Goal: Find specific page/section: Find specific page/section

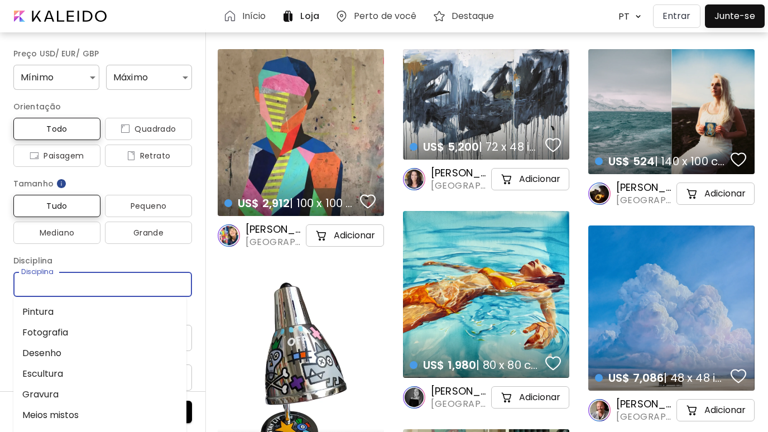
click at [171, 281] on input "Disciplina" at bounding box center [102, 285] width 161 height 12
click at [68, 329] on li "Fotografia" at bounding box center [99, 332] width 173 height 21
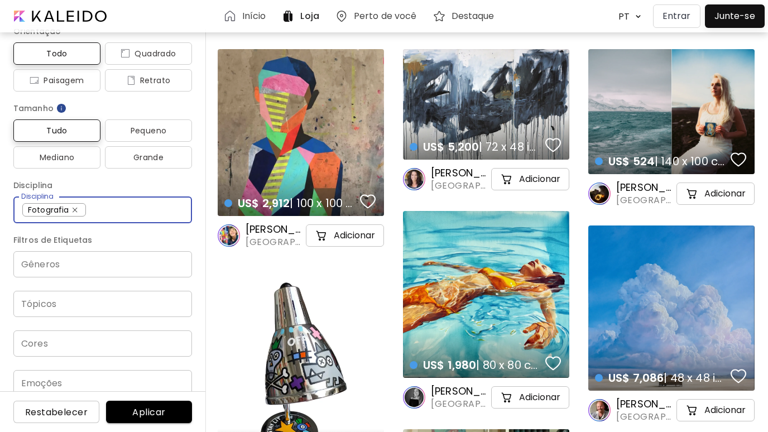
scroll to position [112, 0]
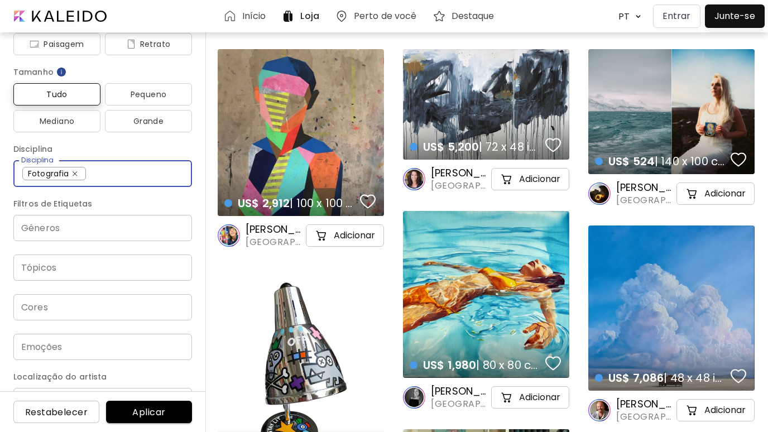
click at [165, 236] on div "Gêneros" at bounding box center [102, 228] width 179 height 26
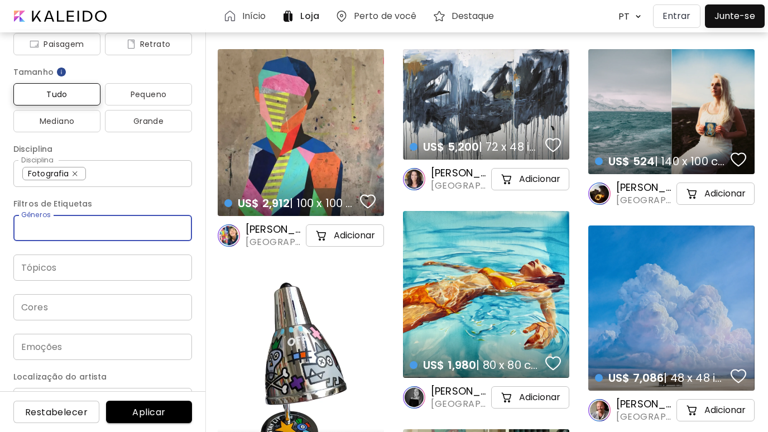
click at [165, 236] on div "Gêneros" at bounding box center [102, 228] width 179 height 26
click at [162, 277] on div "Tópicos" at bounding box center [102, 268] width 179 height 26
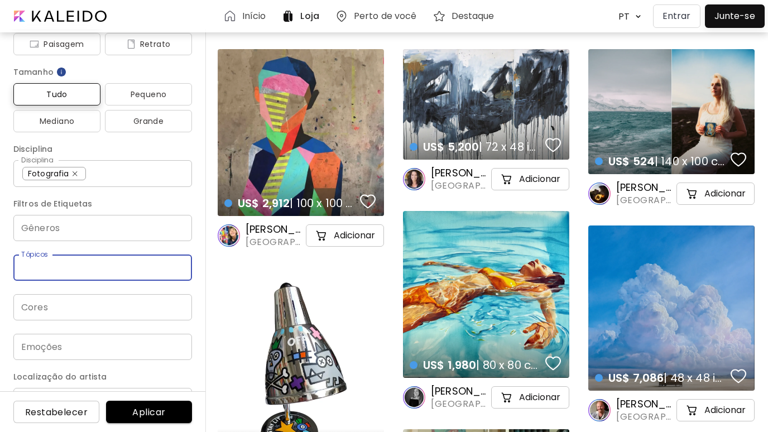
click at [162, 277] on div "Tópicos" at bounding box center [102, 268] width 179 height 26
click at [75, 174] on img at bounding box center [75, 173] width 5 height 5
click at [92, 174] on input "Disciplina" at bounding box center [102, 173] width 161 height 12
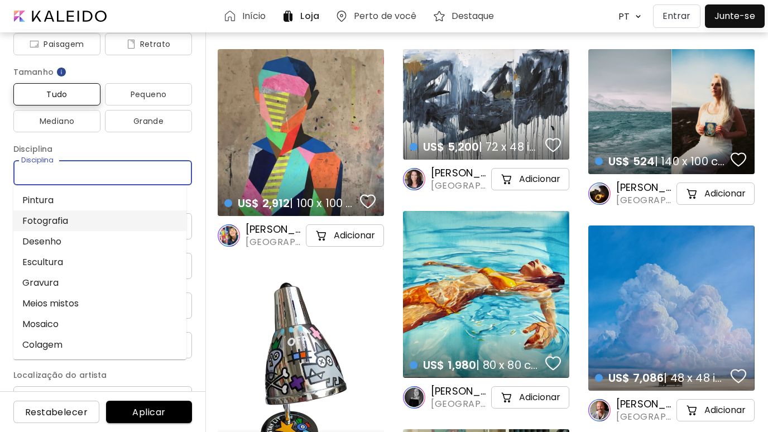
click at [78, 224] on li "Fotografia" at bounding box center [99, 221] width 173 height 21
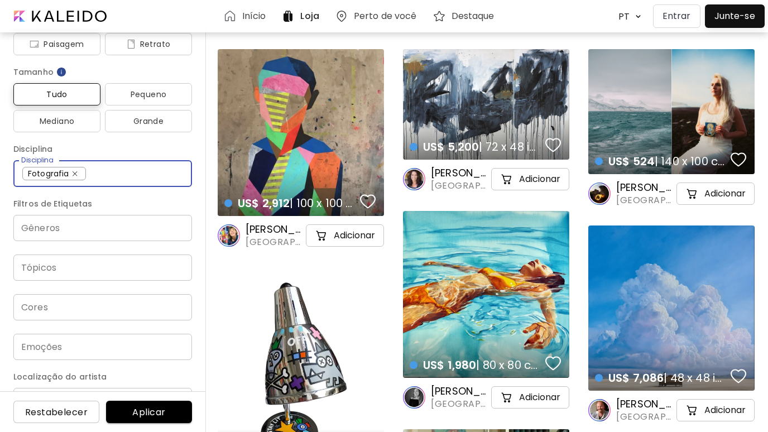
click at [154, 405] on button "Aplicar" at bounding box center [149, 412] width 86 height 22
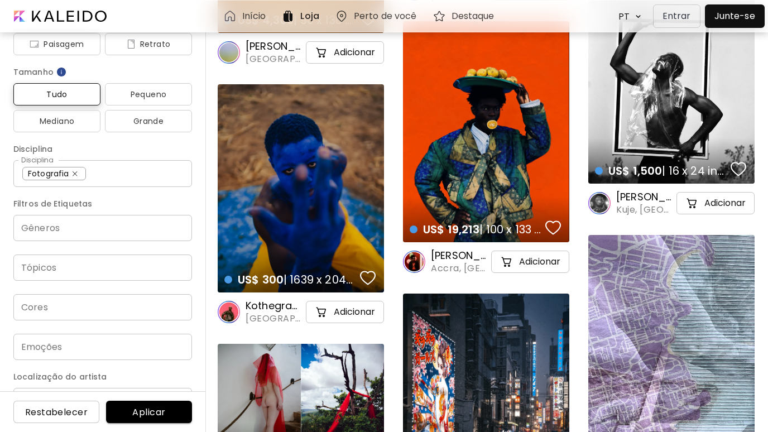
scroll to position [146, 0]
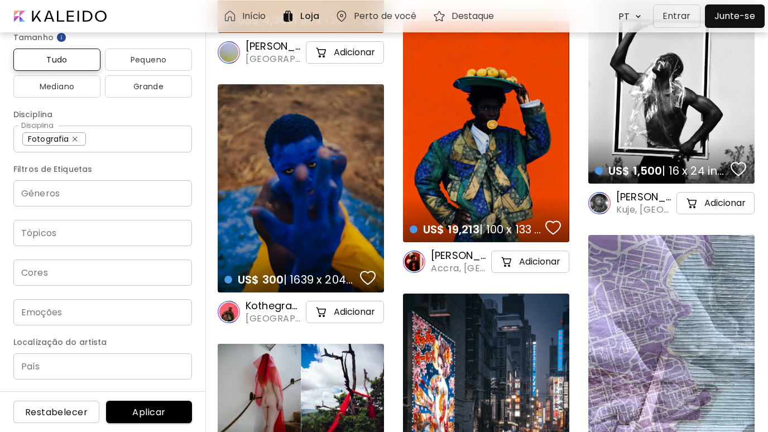
click at [109, 367] on input "País" at bounding box center [102, 366] width 179 height 26
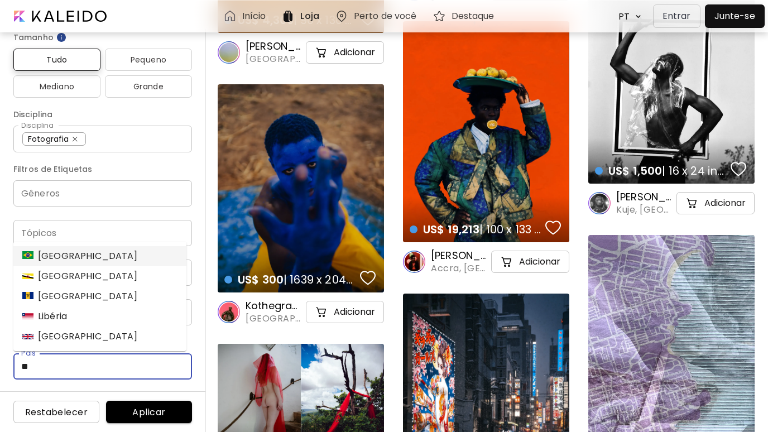
click at [66, 258] on li "[GEOGRAPHIC_DATA]" at bounding box center [99, 256] width 173 height 20
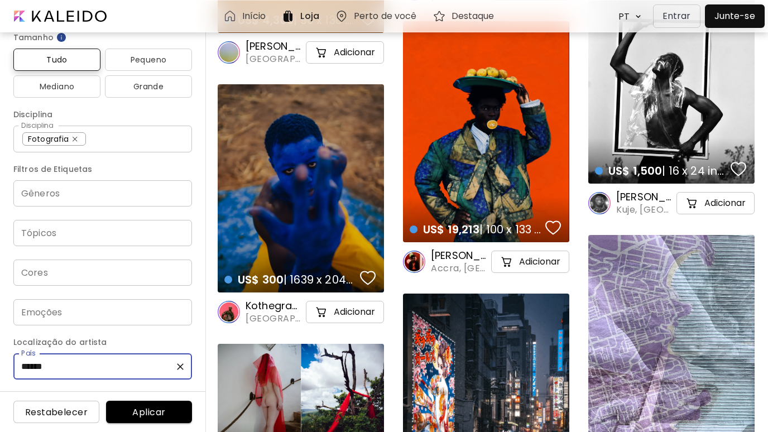
type input "******"
click at [163, 407] on span "Aplicar" at bounding box center [149, 413] width 68 height 12
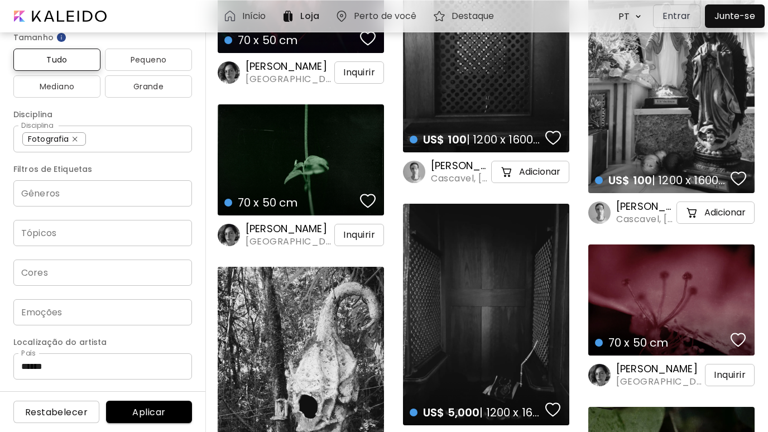
scroll to position [2904, 0]
